Goal: Participate in discussion

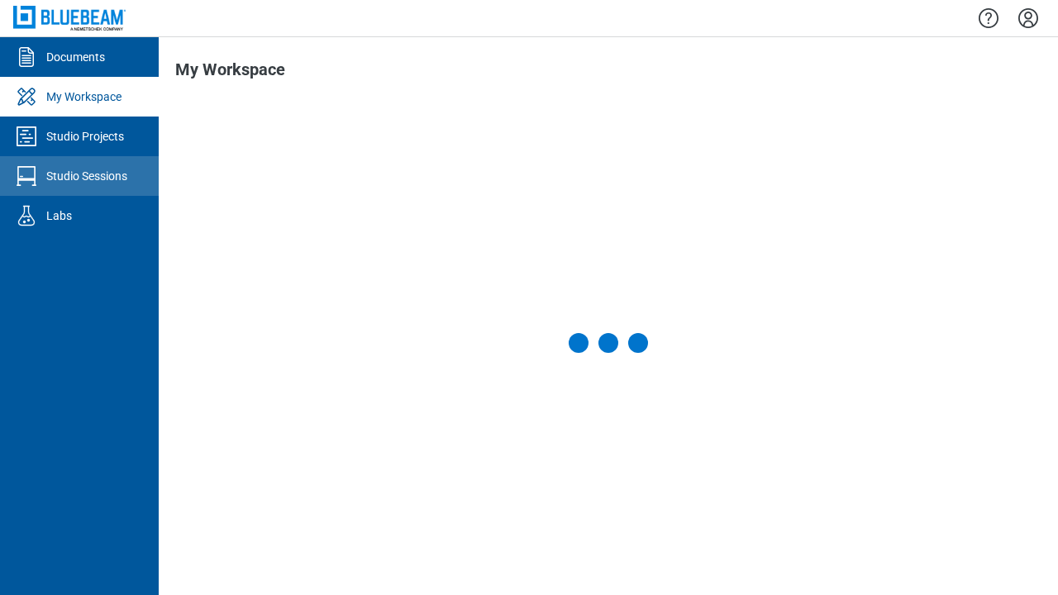
click at [79, 176] on div "Studio Sessions" at bounding box center [86, 176] width 81 height 17
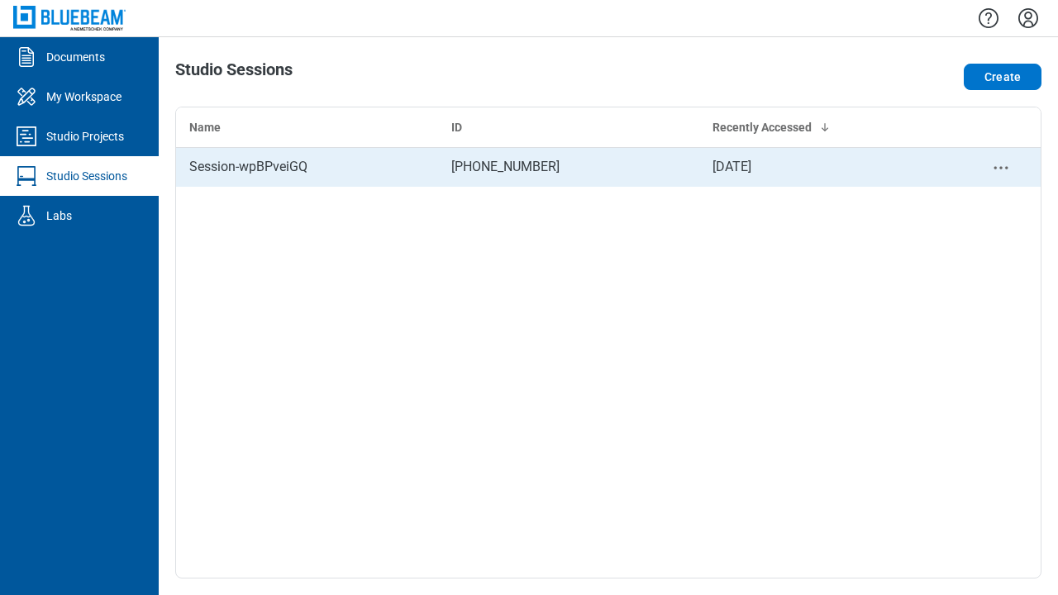
click at [307, 167] on div "Session-wpBPveiGQ" at bounding box center [307, 167] width 236 height 20
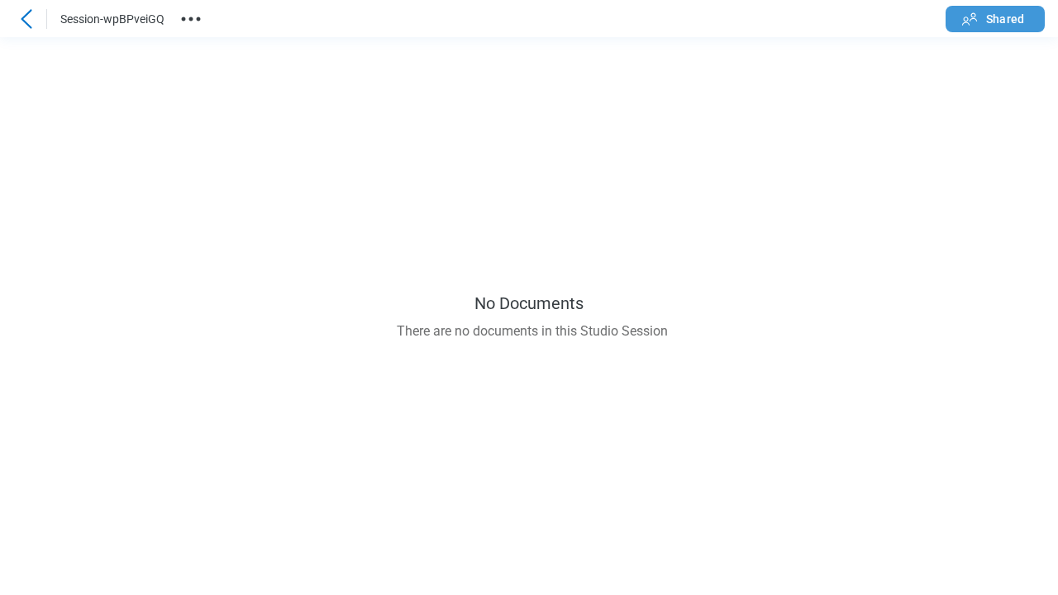
click at [995, 18] on span "Shared" at bounding box center [1005, 19] width 38 height 17
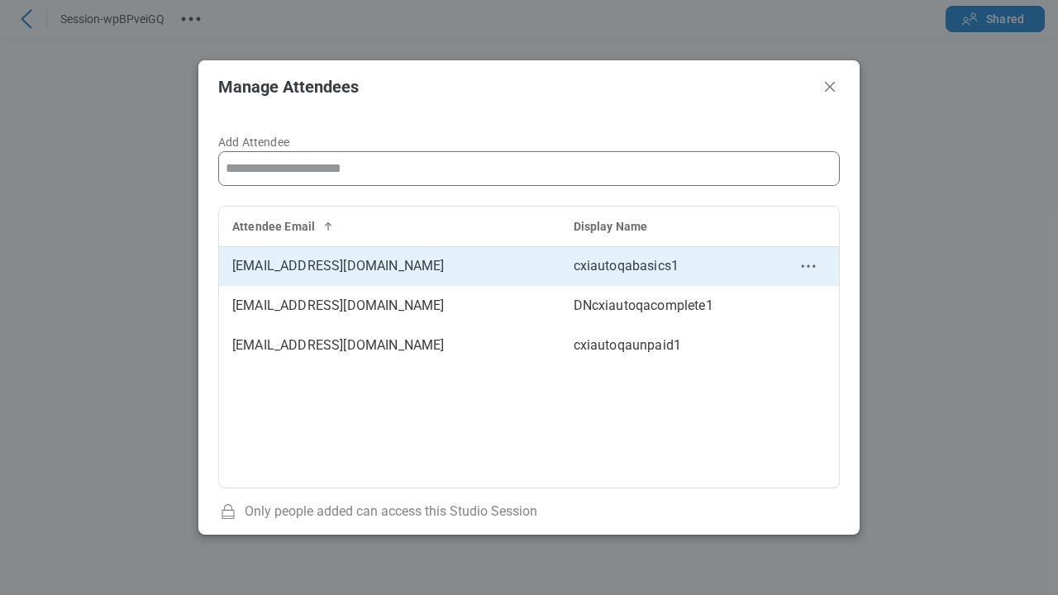
click at [389, 265] on td "[EMAIL_ADDRESS][DOMAIN_NAME]" at bounding box center [389, 266] width 341 height 40
click at [808, 266] on circle "context-menu" at bounding box center [808, 266] width 2 height 2
